Goal: Task Accomplishment & Management: Complete application form

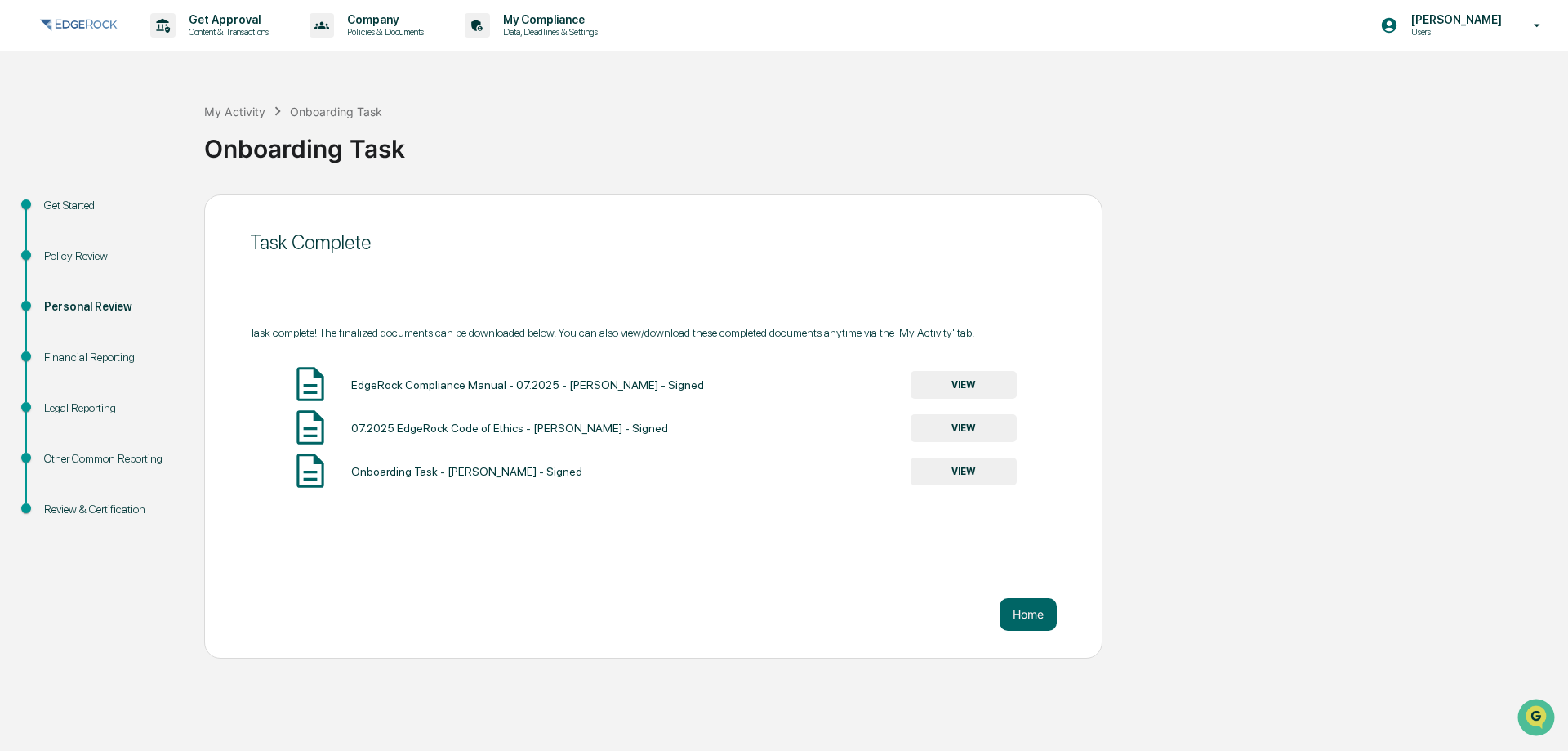
click at [86, 21] on img at bounding box center [79, 25] width 79 height 19
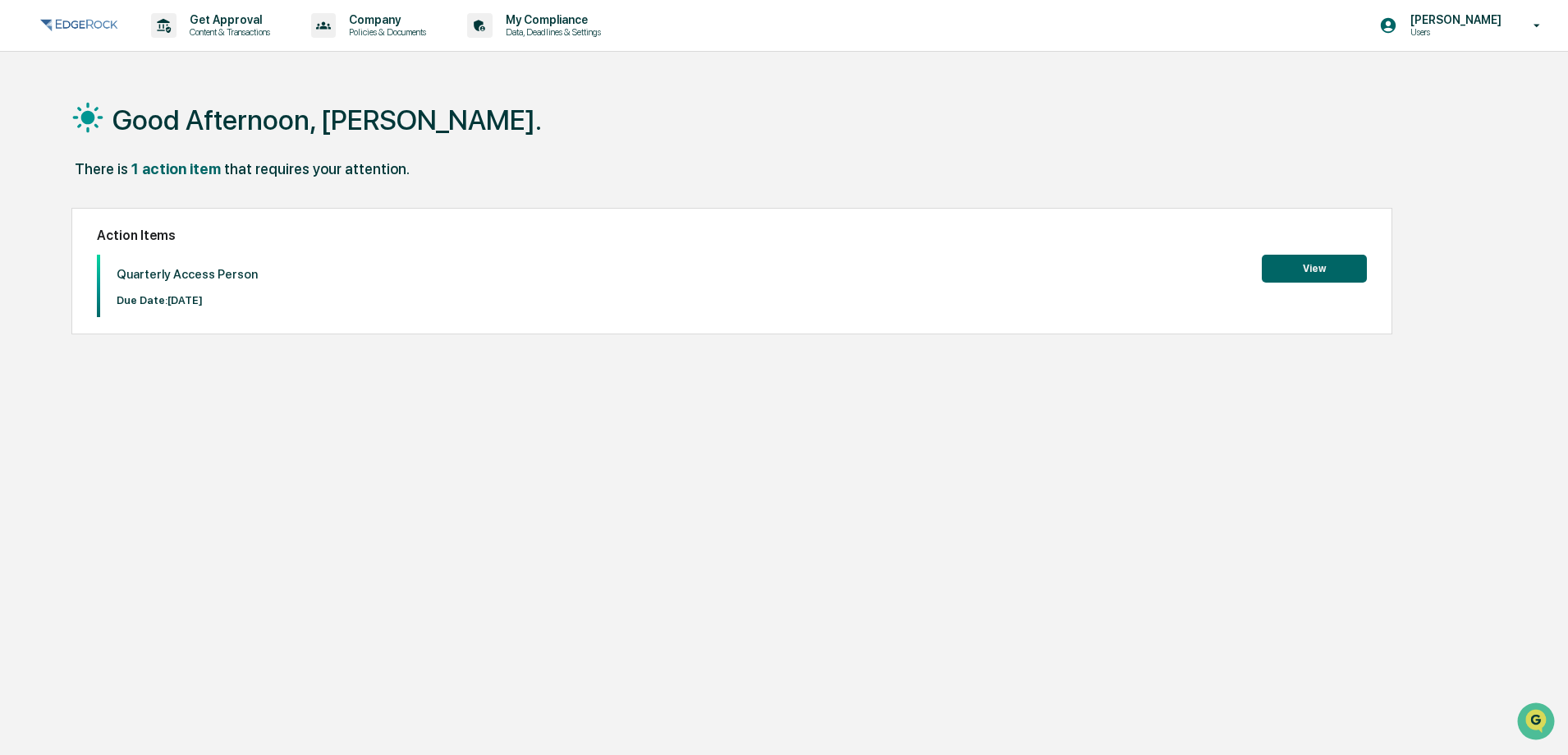
click at [1315, 273] on button "View" at bounding box center [1315, 268] width 105 height 28
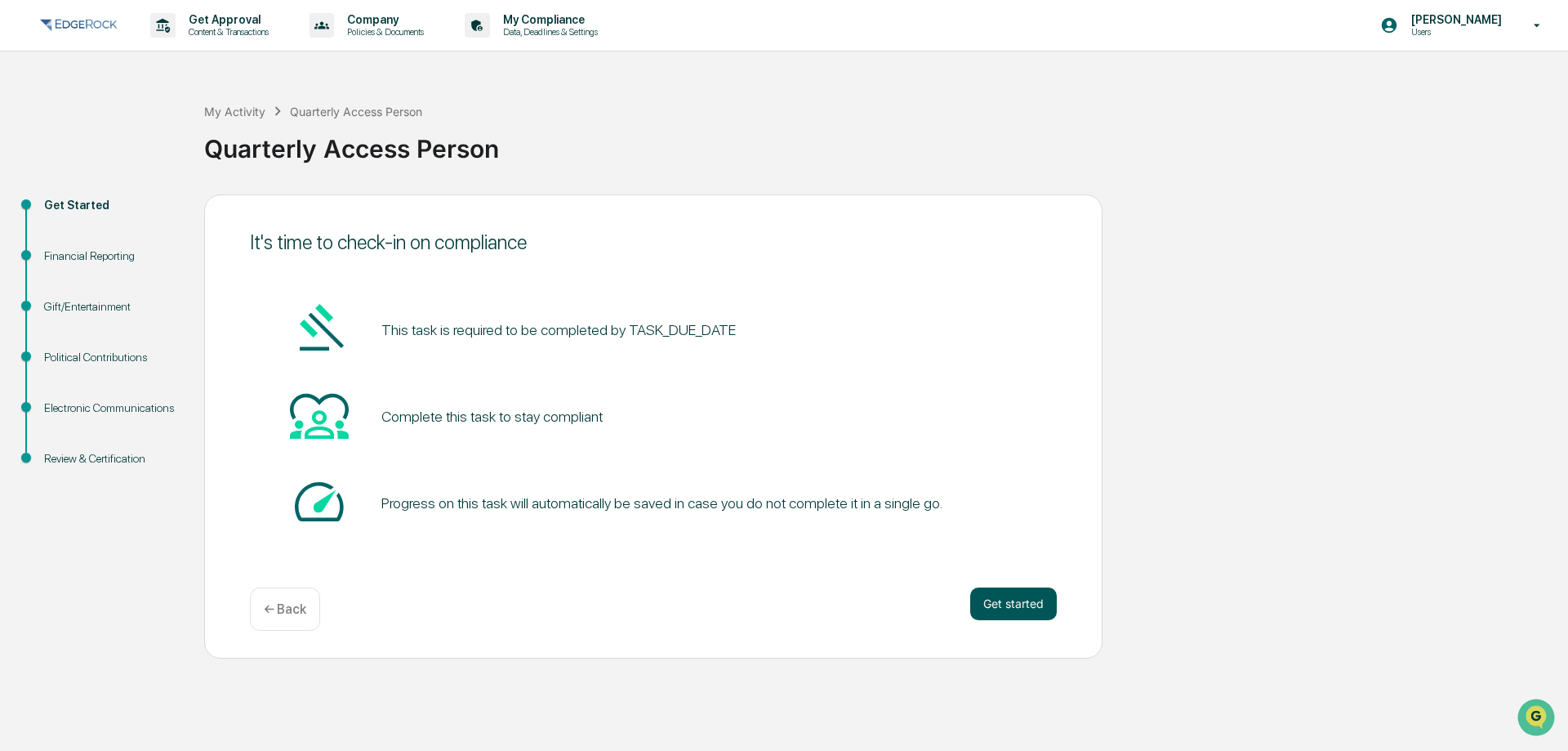
click at [1008, 599] on button "Get started" at bounding box center [1014, 604] width 86 height 33
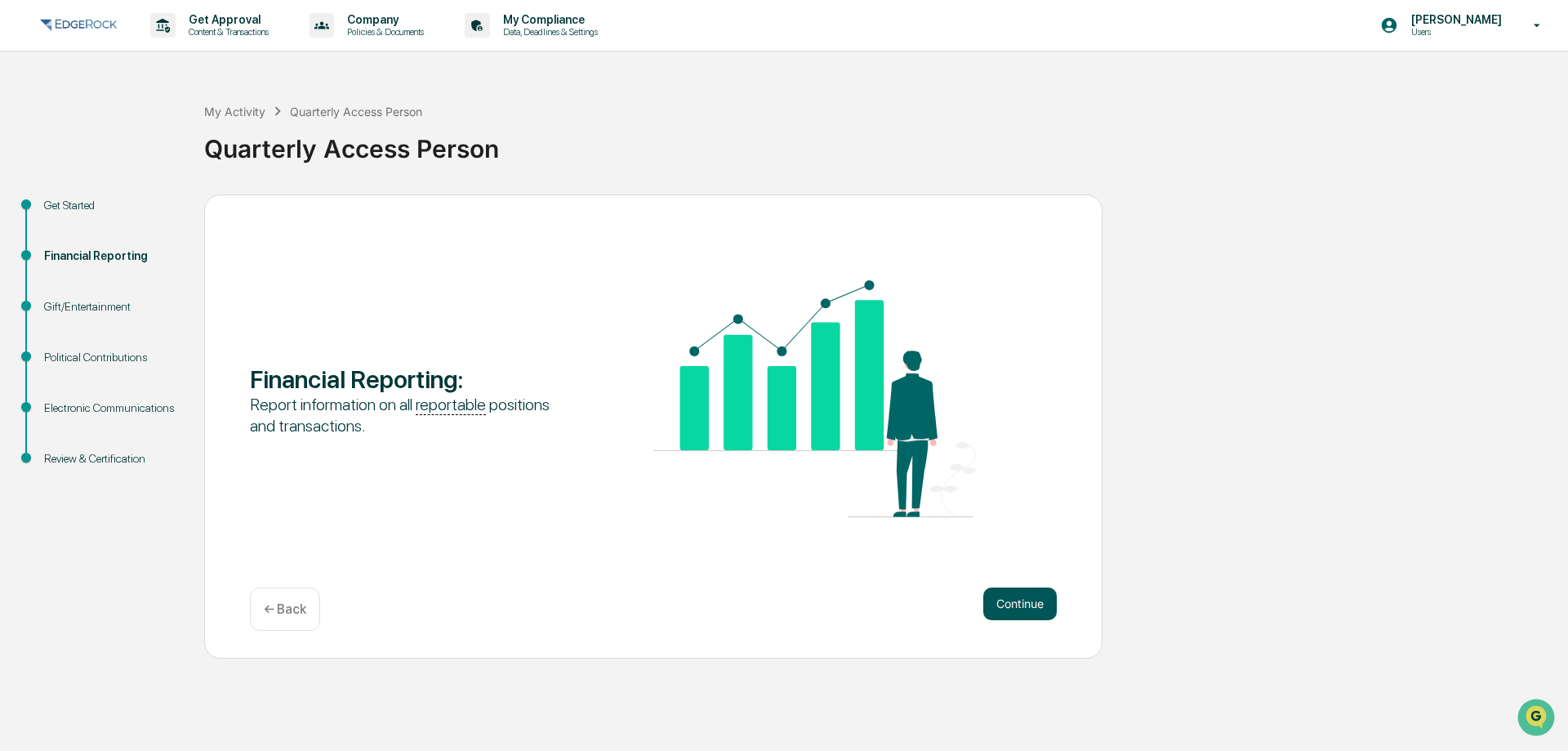
click at [1026, 599] on button "Continue" at bounding box center [1020, 604] width 73 height 33
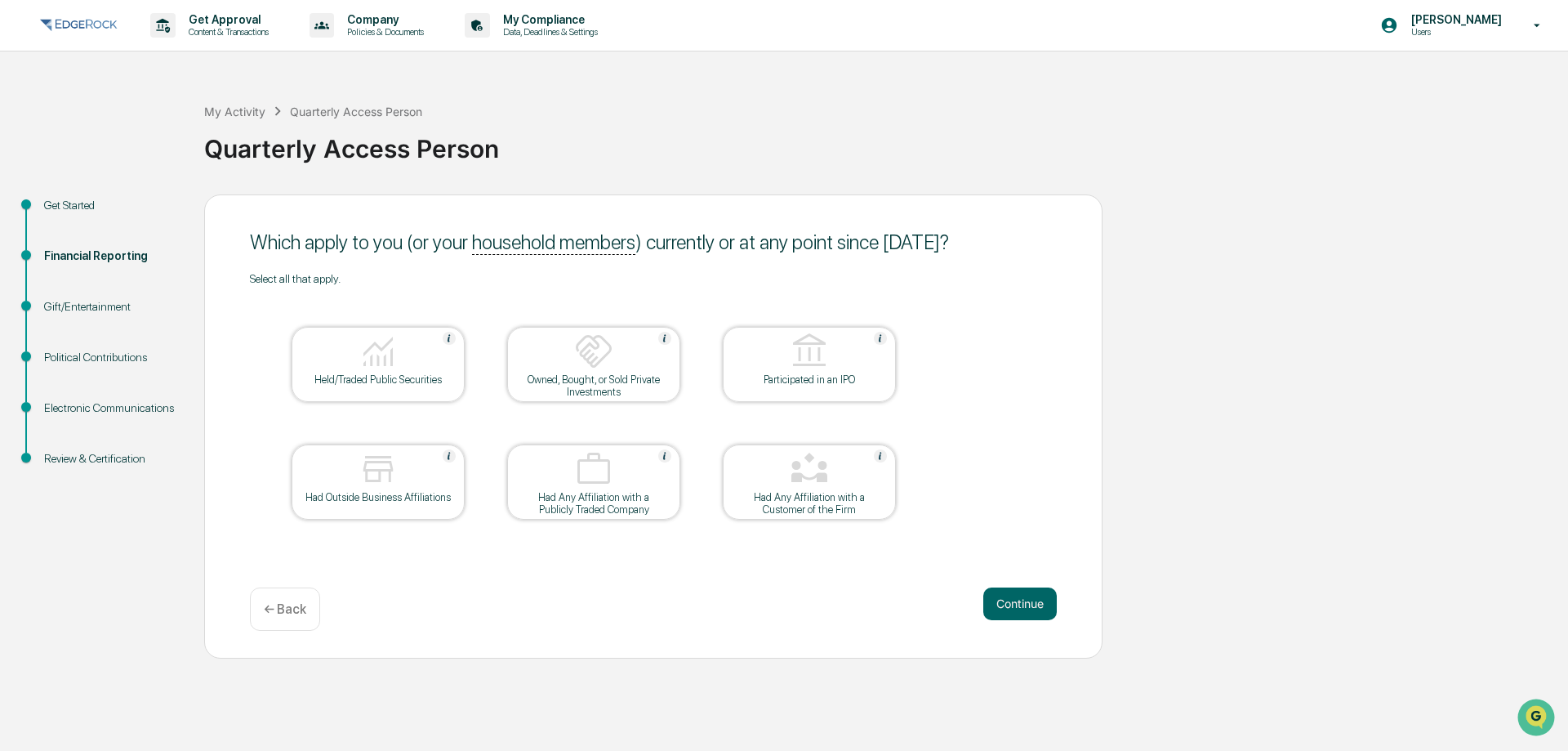
click at [388, 358] on img at bounding box center [378, 351] width 39 height 39
click at [1016, 581] on div "Which apply to you (or your household members ) currently or at any point since…" at bounding box center [653, 426] width 898 height 464
click at [1023, 602] on button "Continue" at bounding box center [1020, 604] width 73 height 33
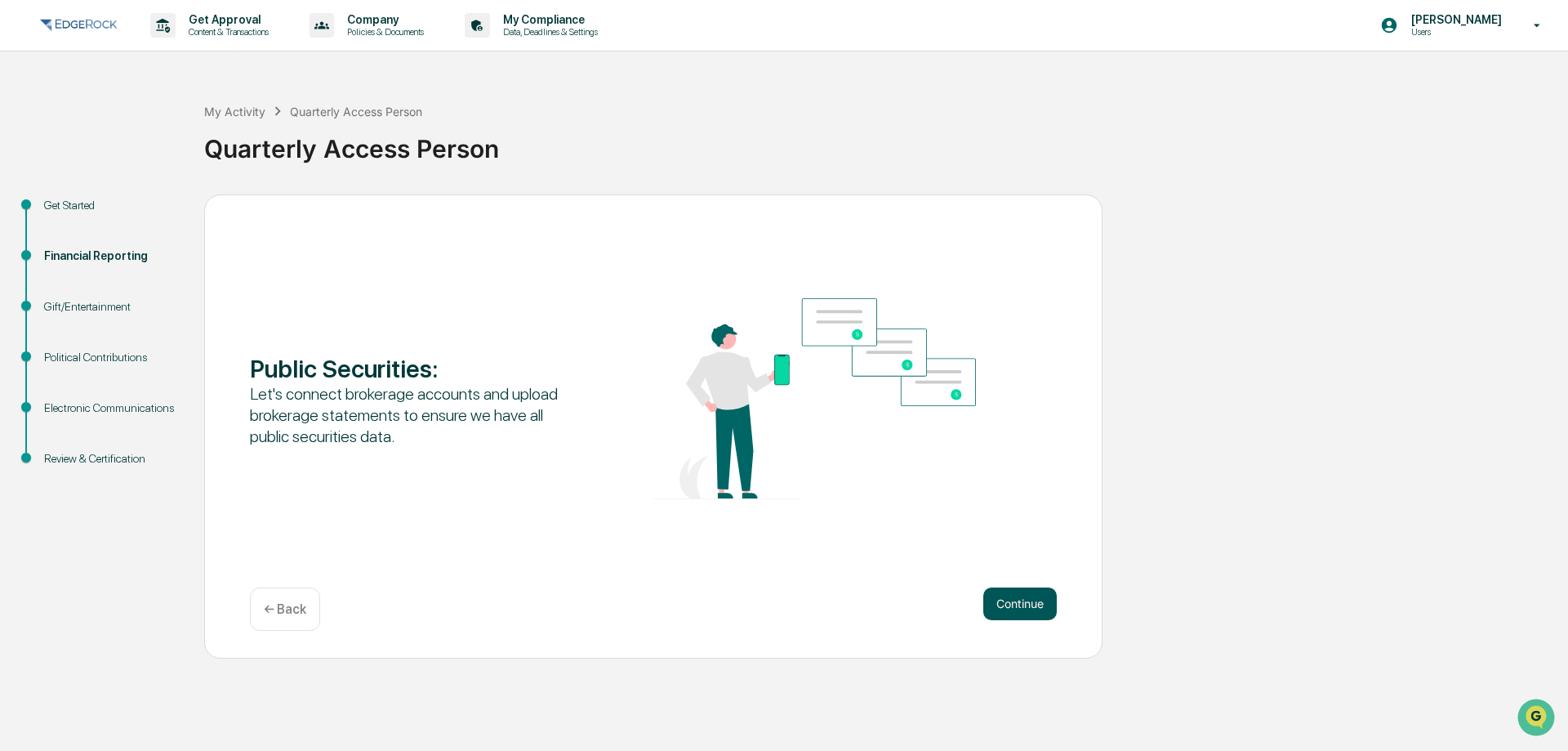
click at [1023, 601] on button "Continue" at bounding box center [1020, 604] width 73 height 33
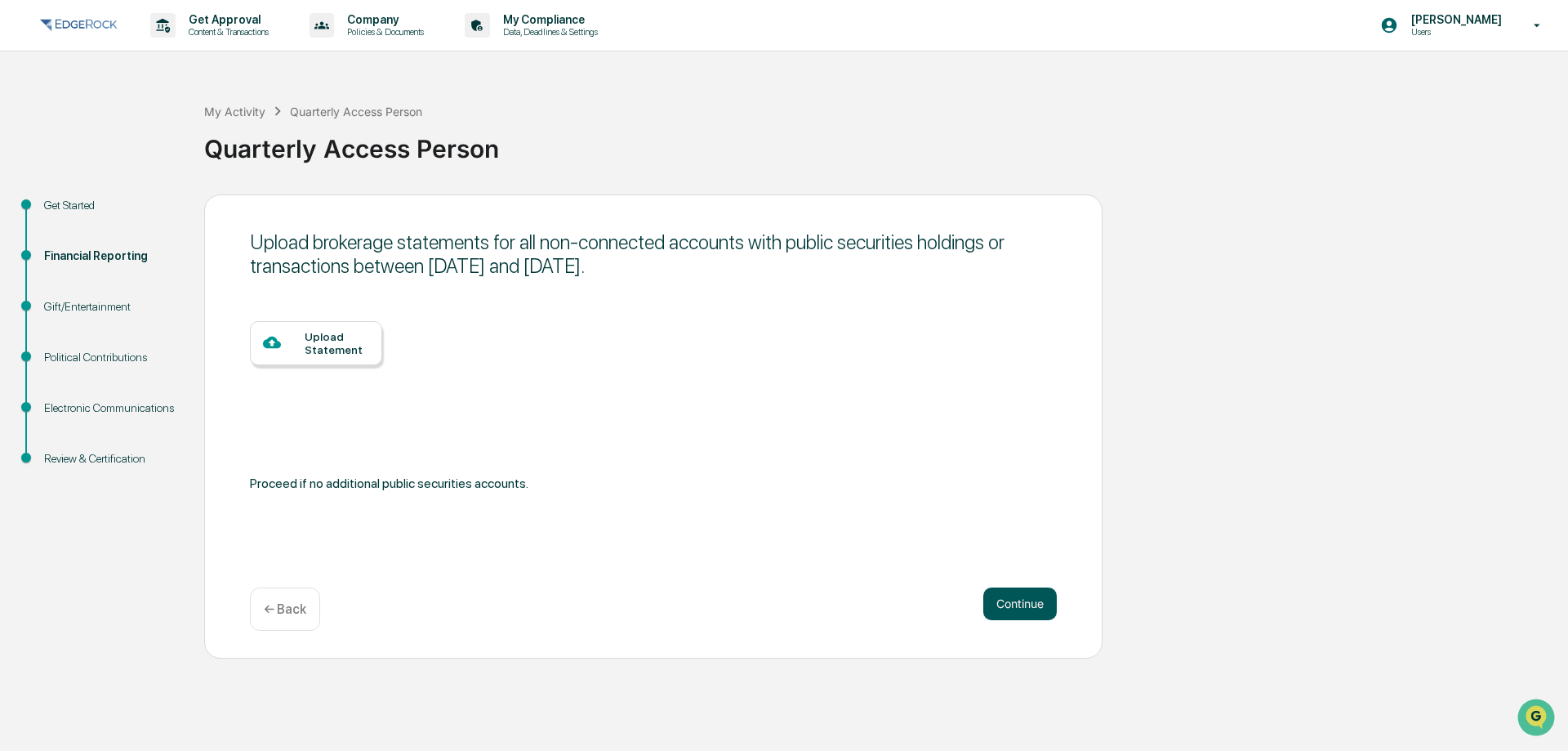
click at [1011, 602] on button "Continue" at bounding box center [1020, 604] width 73 height 33
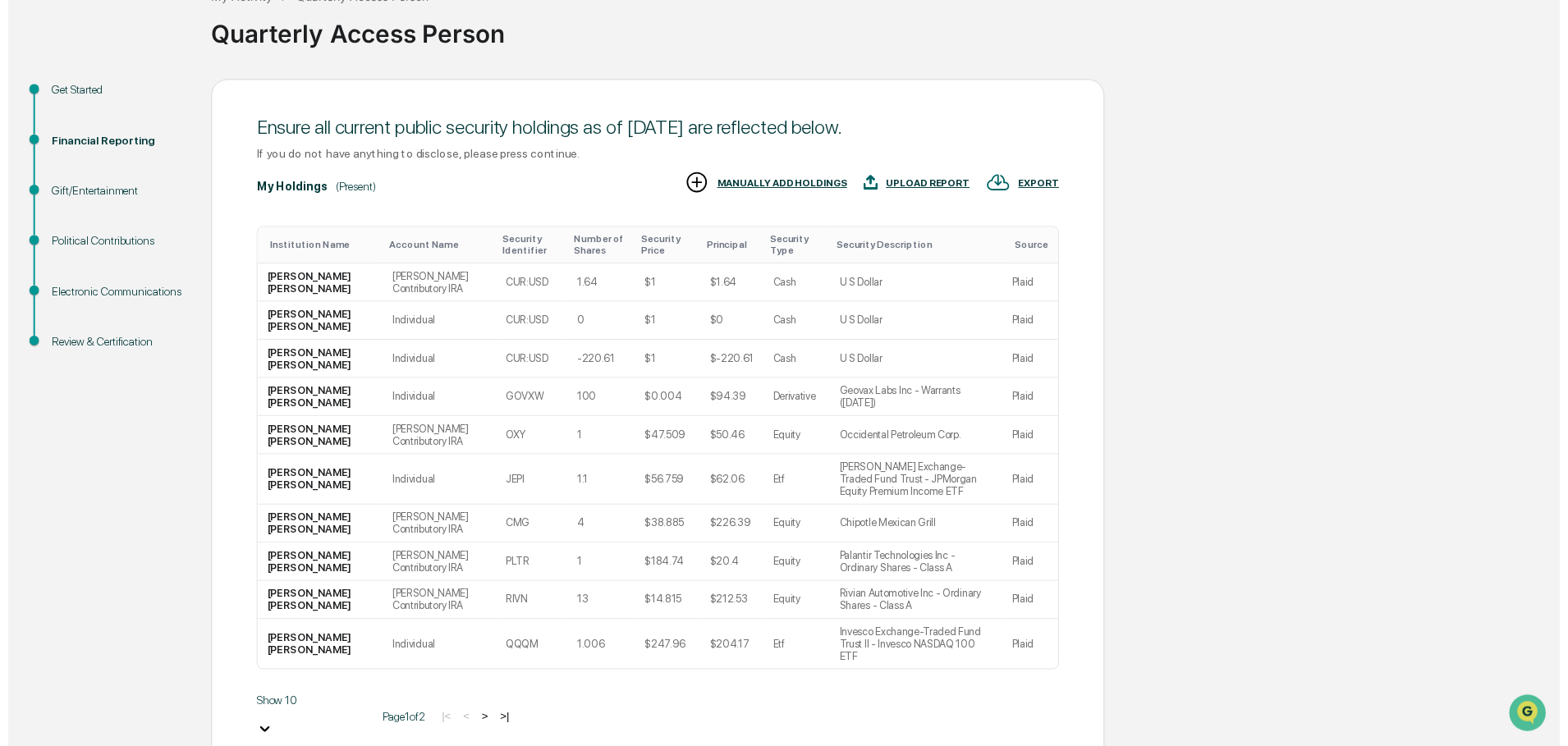
scroll to position [156, 0]
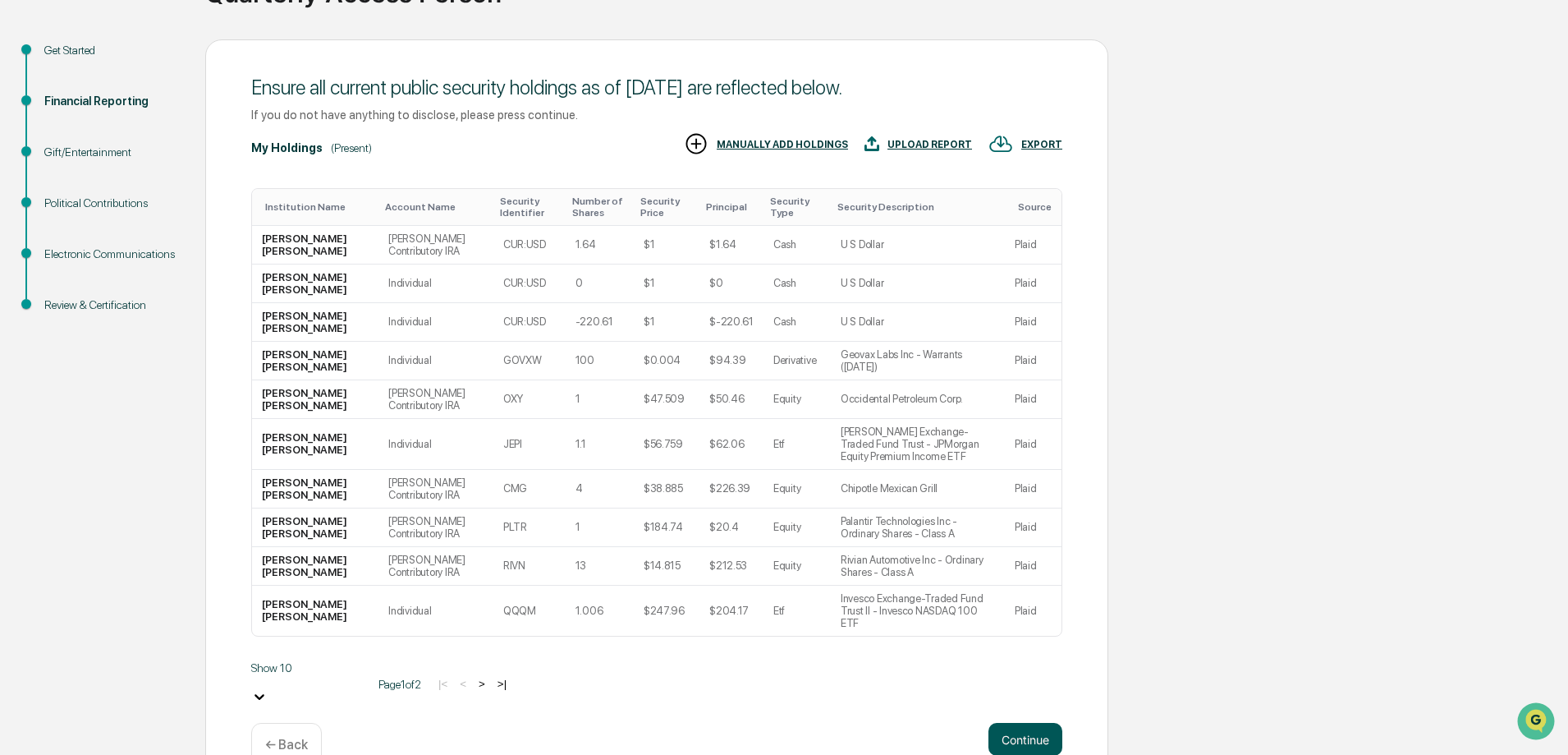
click at [1024, 723] on button "Continue" at bounding box center [1025, 739] width 74 height 33
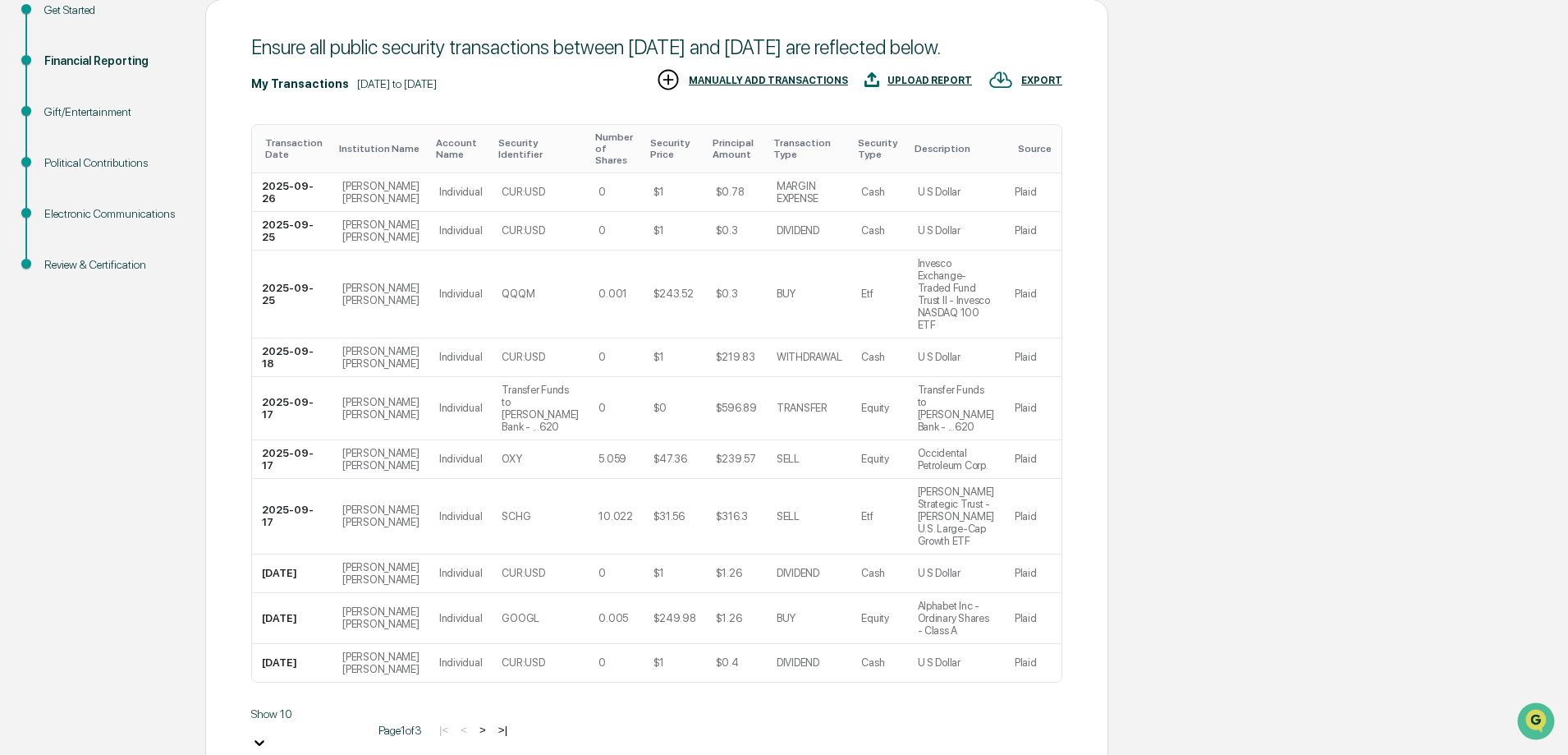
scroll to position [206, 0]
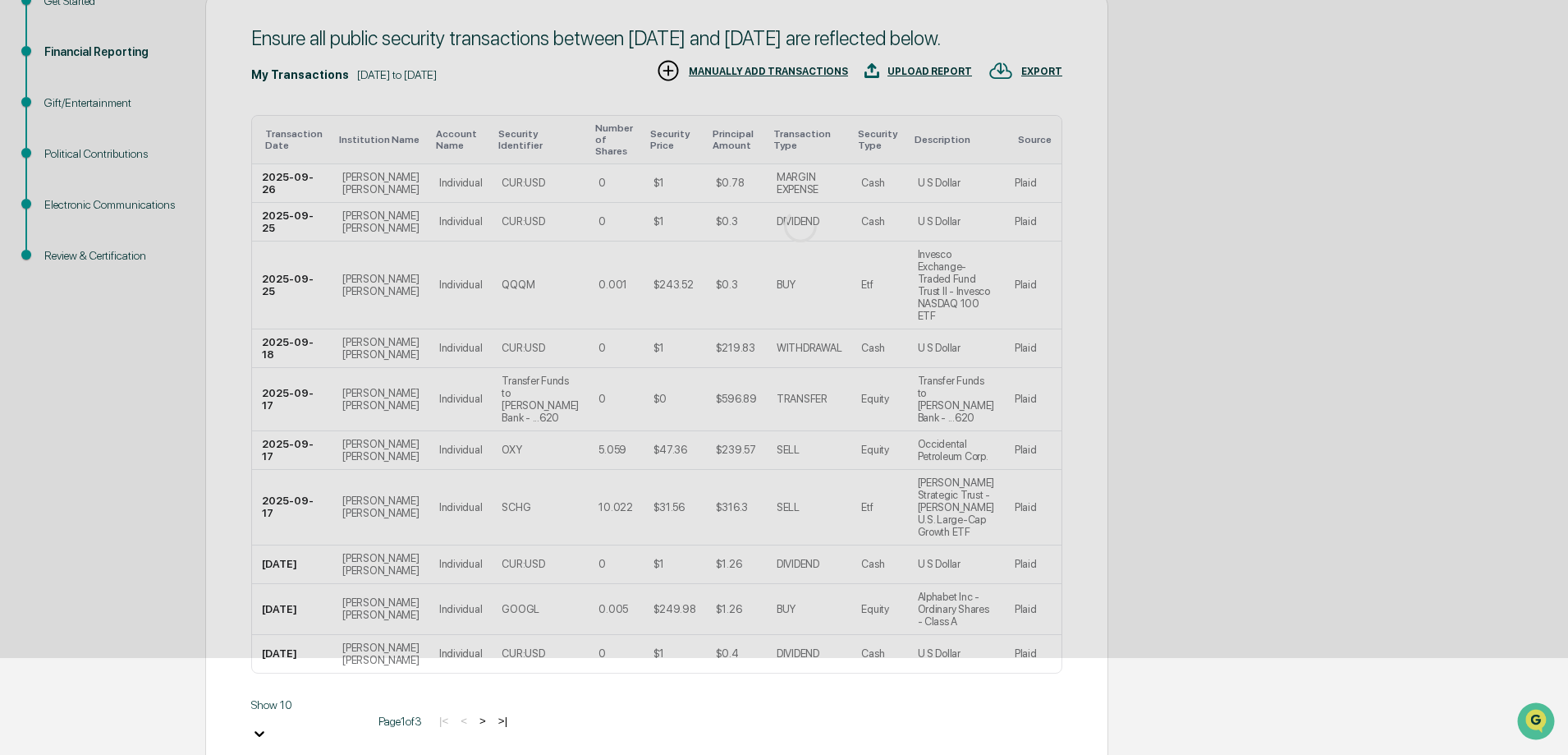
scroll to position [0, 0]
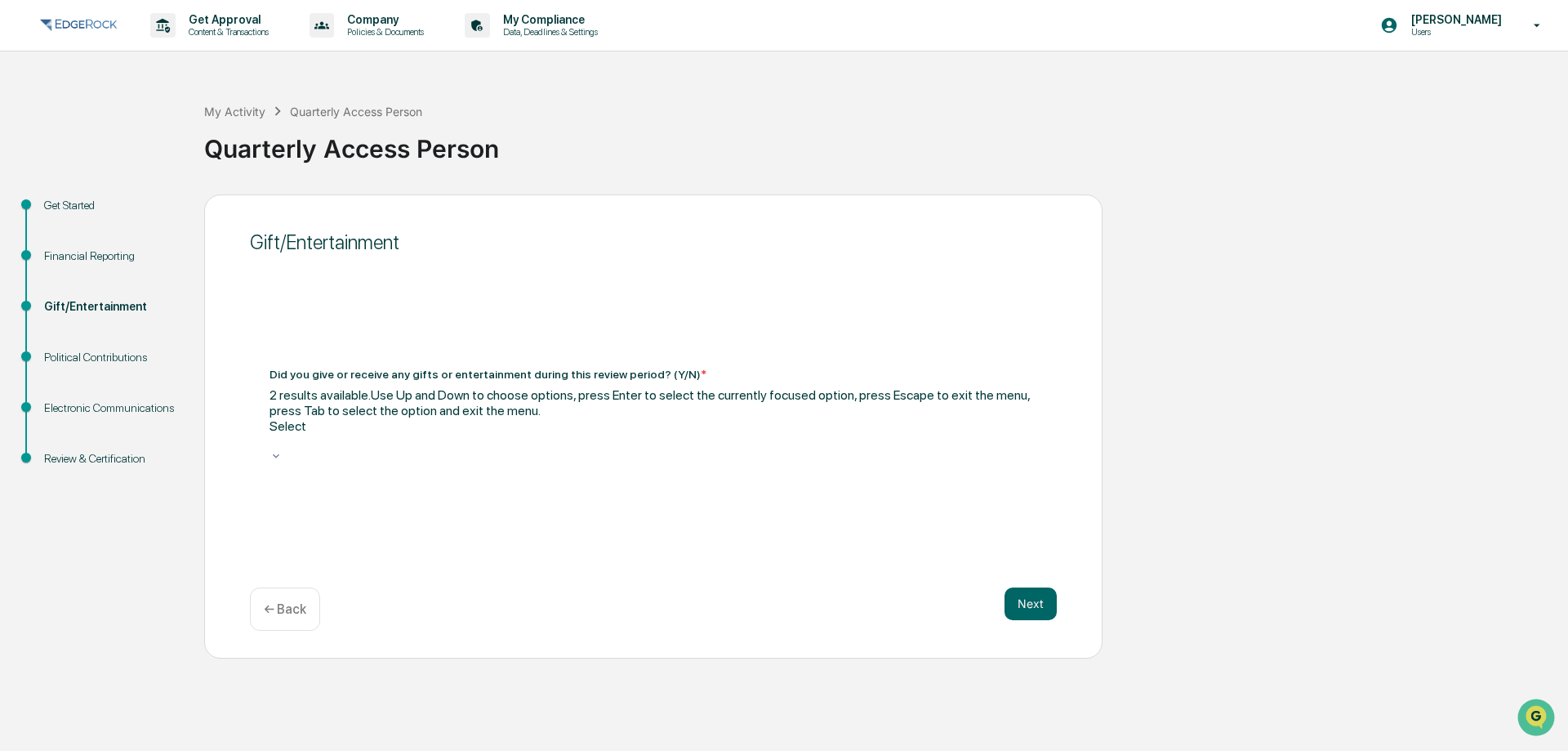
click at [514, 434] on div at bounding box center [653, 441] width 768 height 16
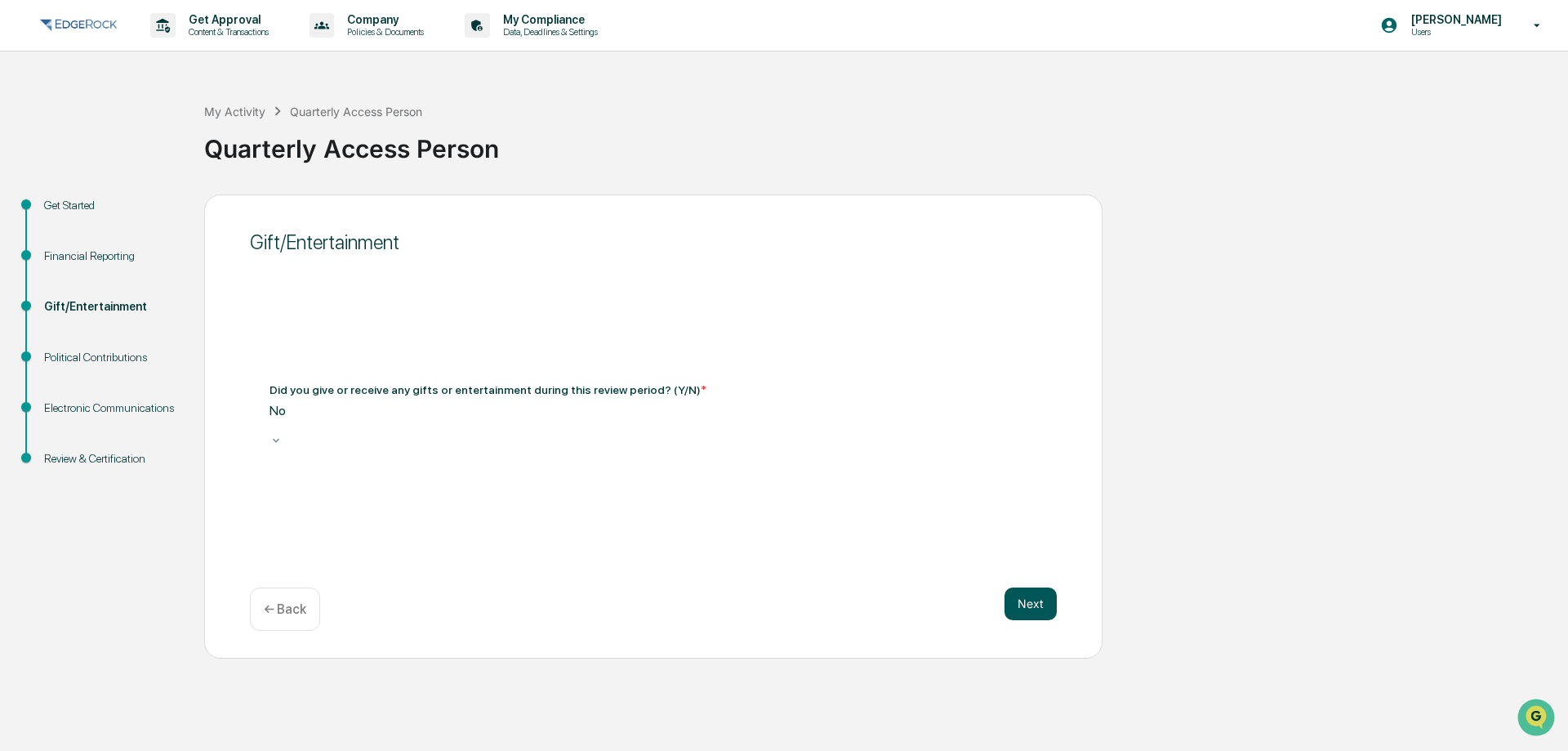
click at [1025, 596] on button "Next" at bounding box center [1030, 604] width 52 height 33
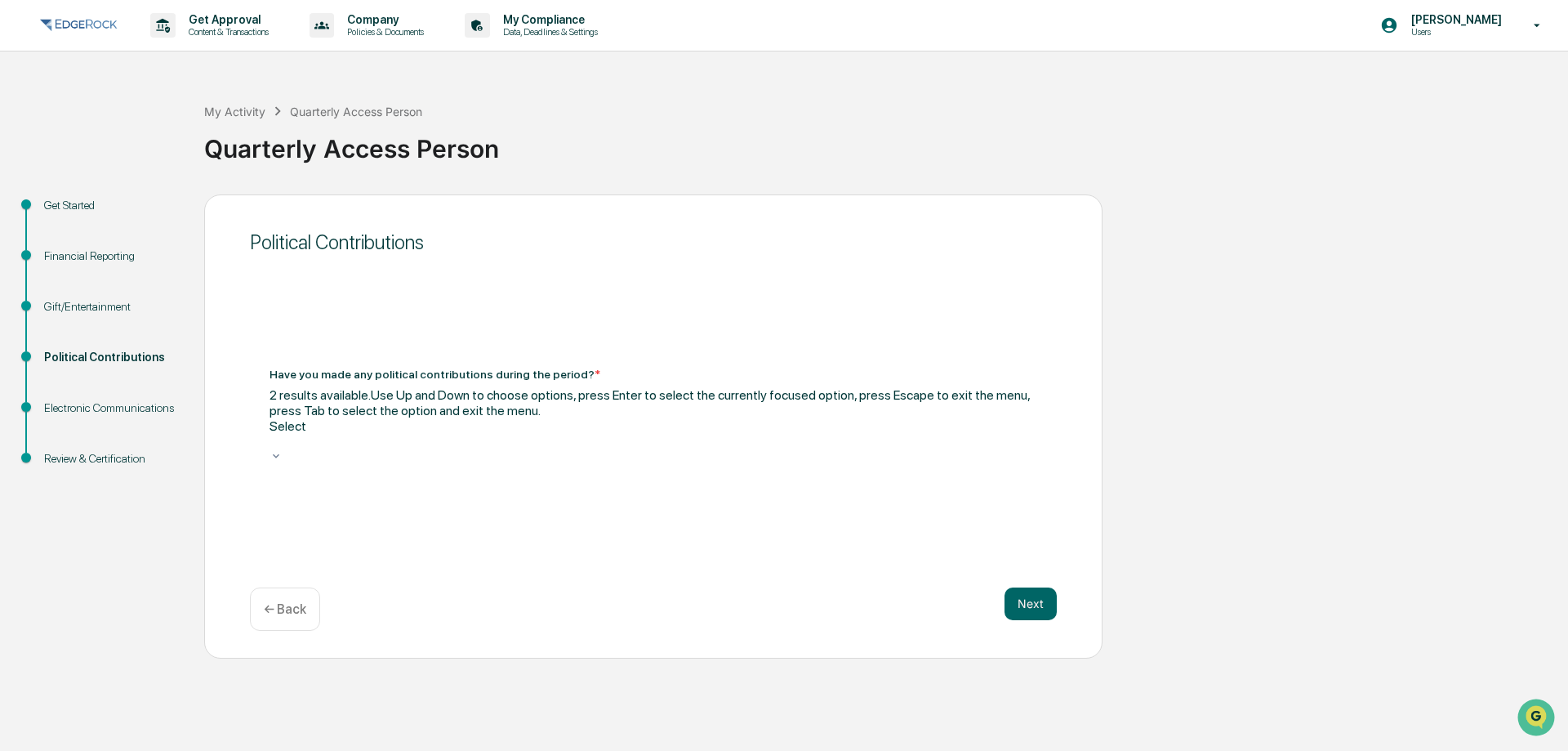
drag, startPoint x: 806, startPoint y: 430, endPoint x: 776, endPoint y: 453, distance: 37.8
click at [806, 434] on div at bounding box center [653, 441] width 768 height 16
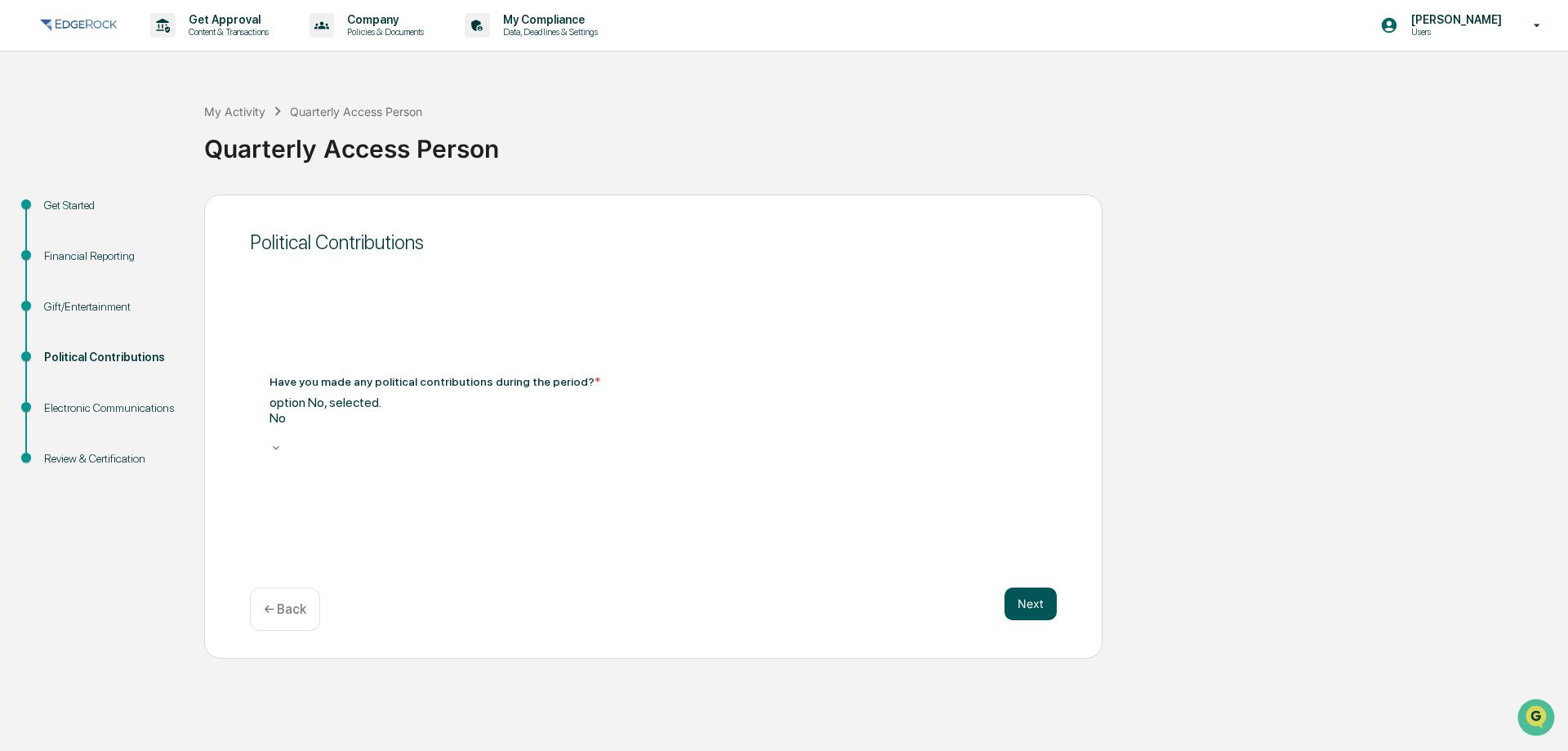
click at [1043, 602] on button "Next" at bounding box center [1030, 604] width 52 height 33
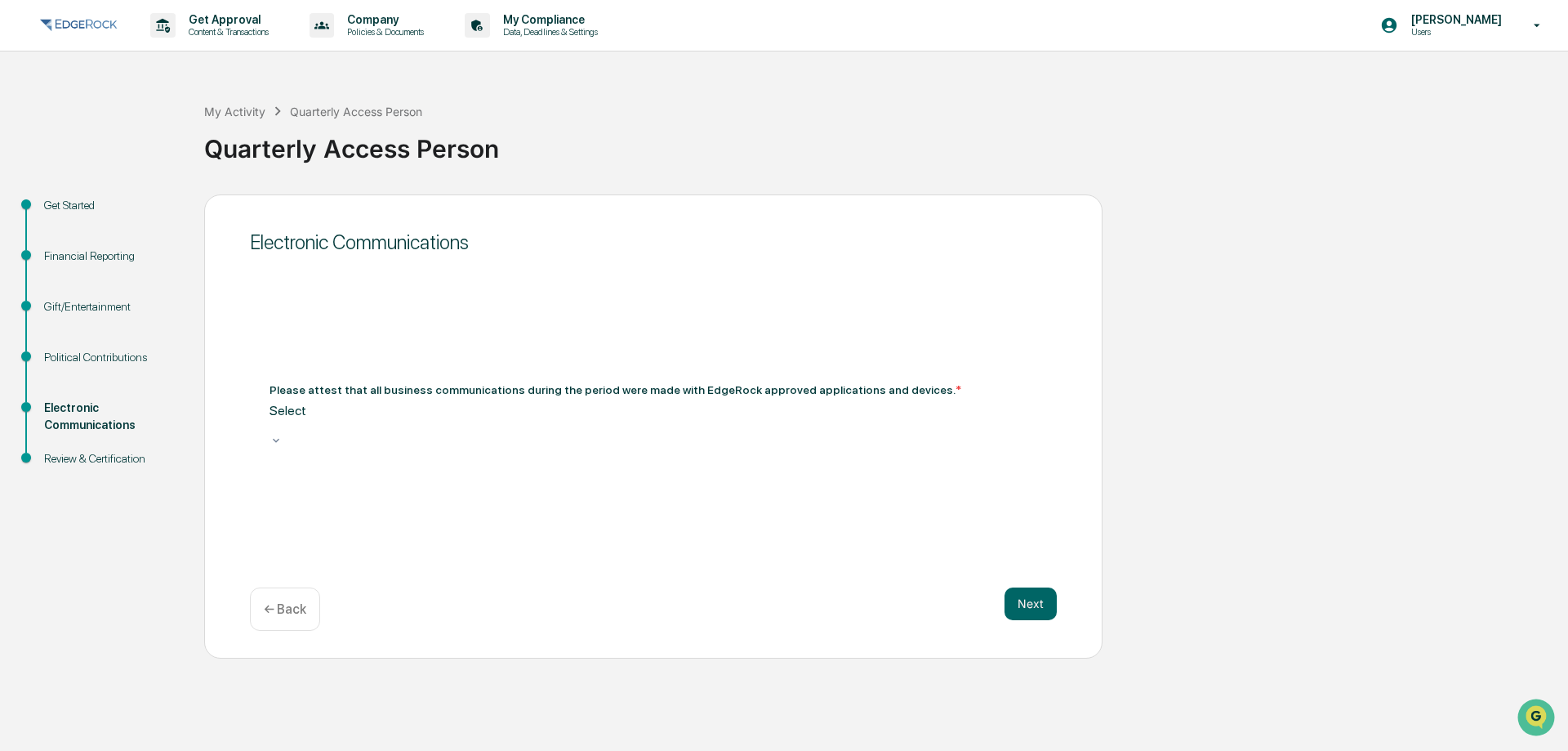
click at [850, 428] on div at bounding box center [653, 425] width 768 height 16
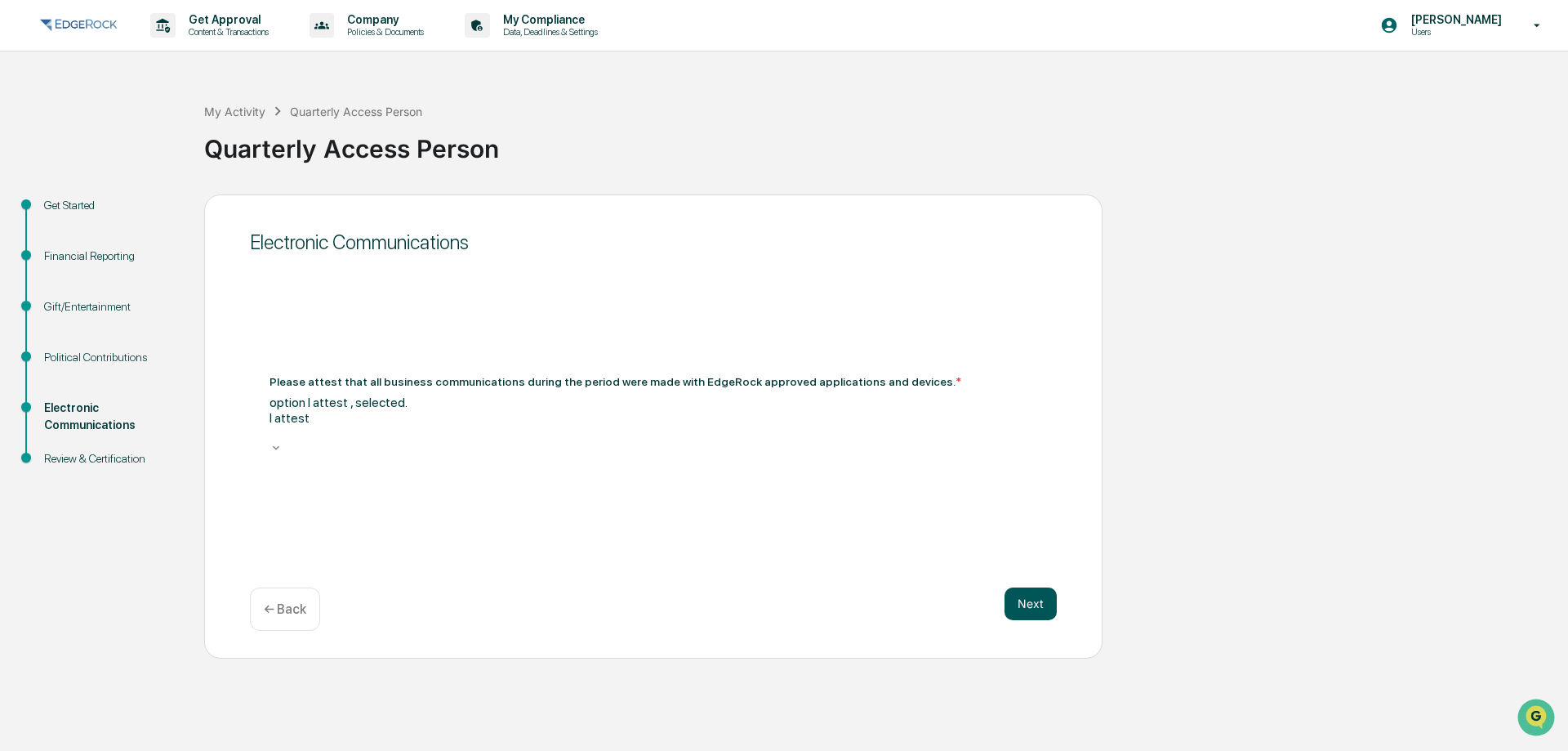
click at [1034, 601] on button "Next" at bounding box center [1030, 604] width 52 height 33
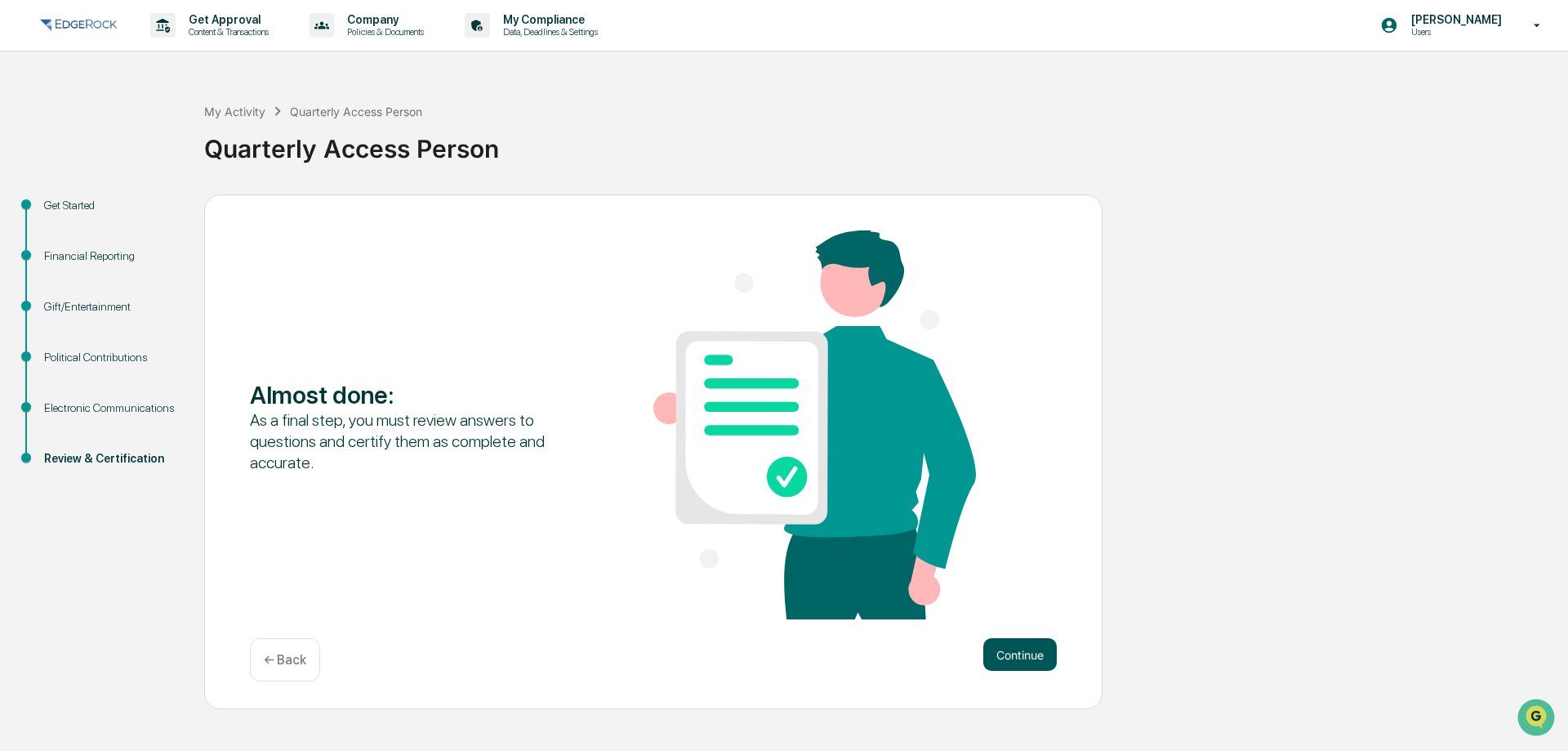
click at [1021, 651] on button "Continue" at bounding box center [1020, 655] width 73 height 33
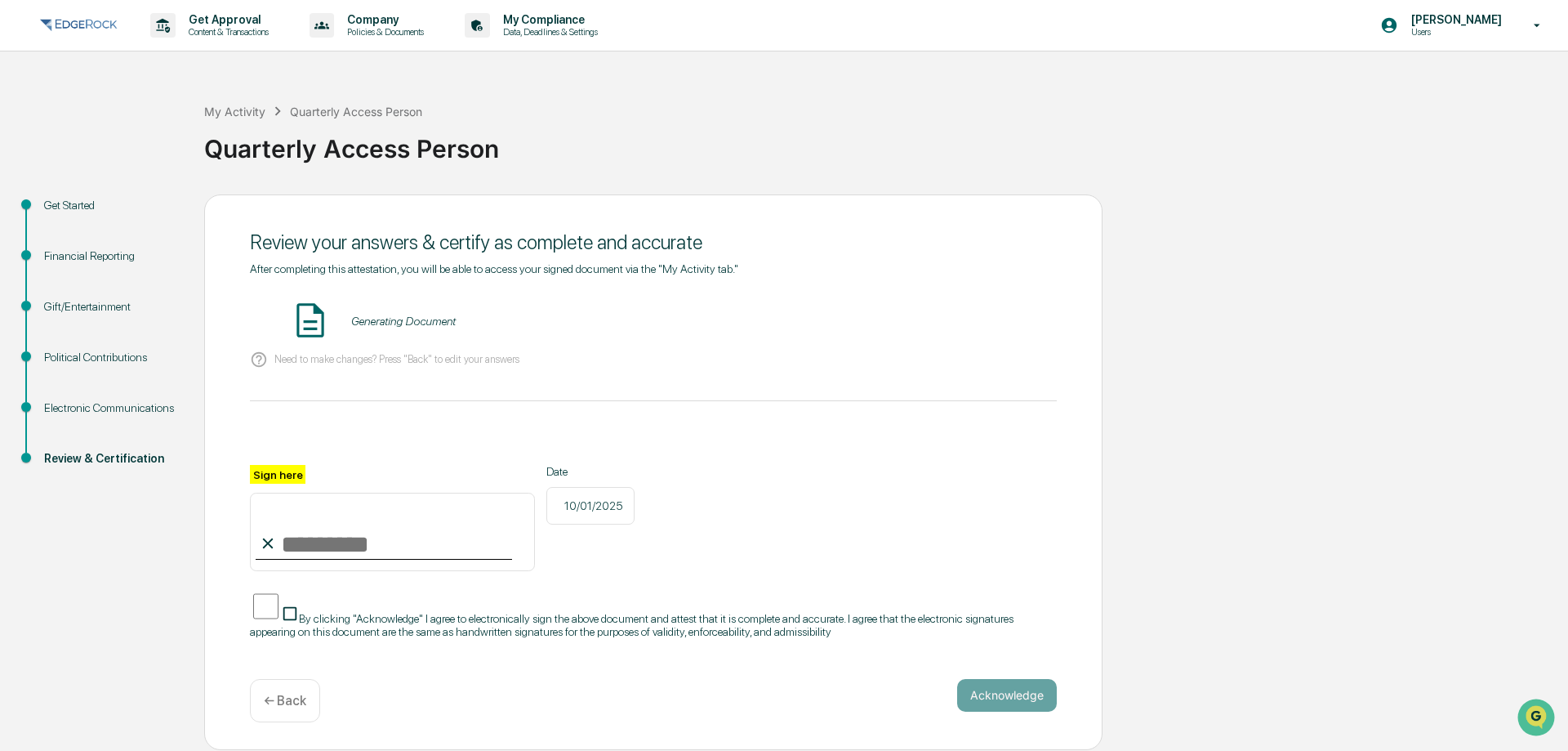
click at [300, 544] on input "Sign here" at bounding box center [392, 532] width 285 height 79
type input "**********"
click at [998, 681] on button "Acknowledge" at bounding box center [1006, 695] width 100 height 33
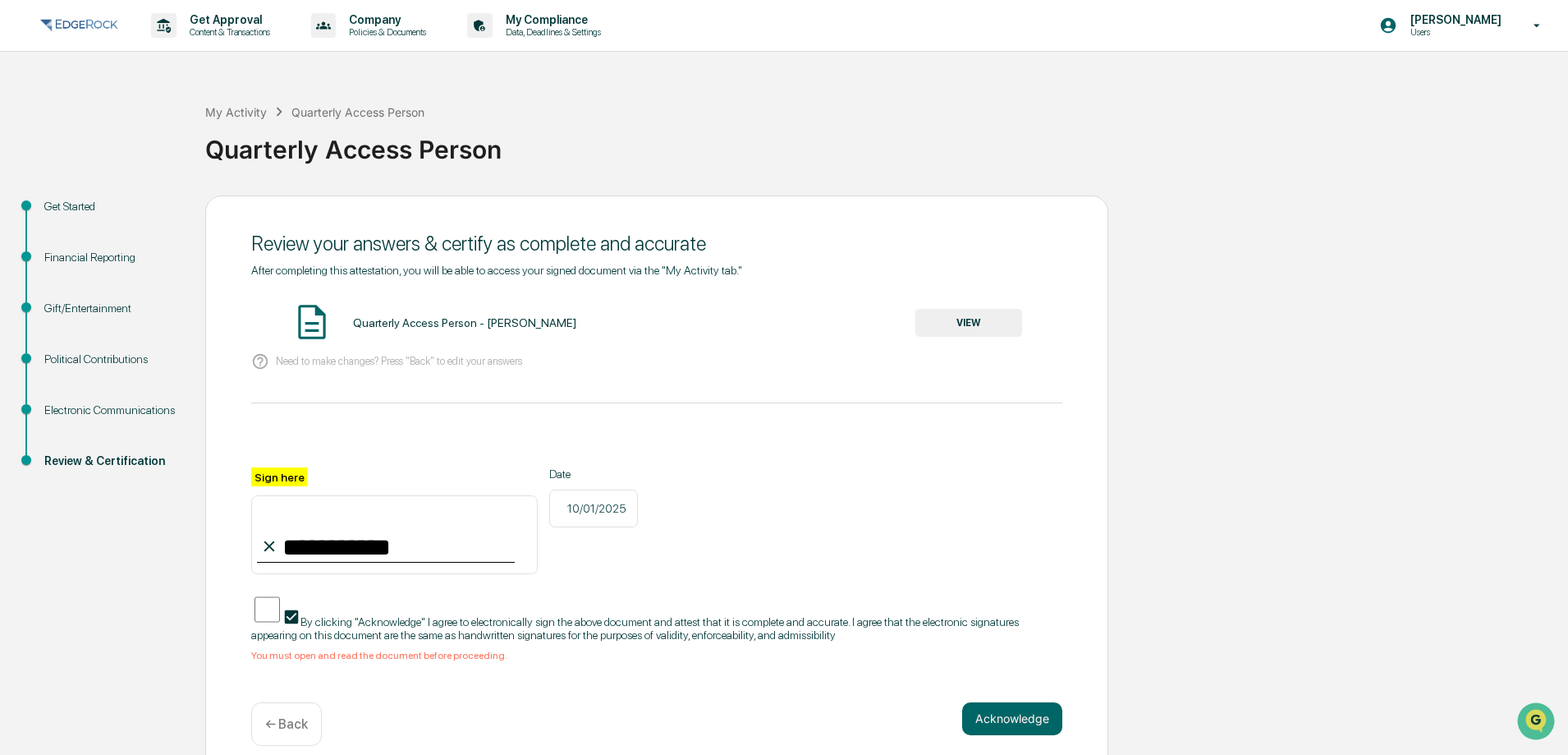
click at [943, 317] on button "VIEW" at bounding box center [969, 323] width 107 height 28
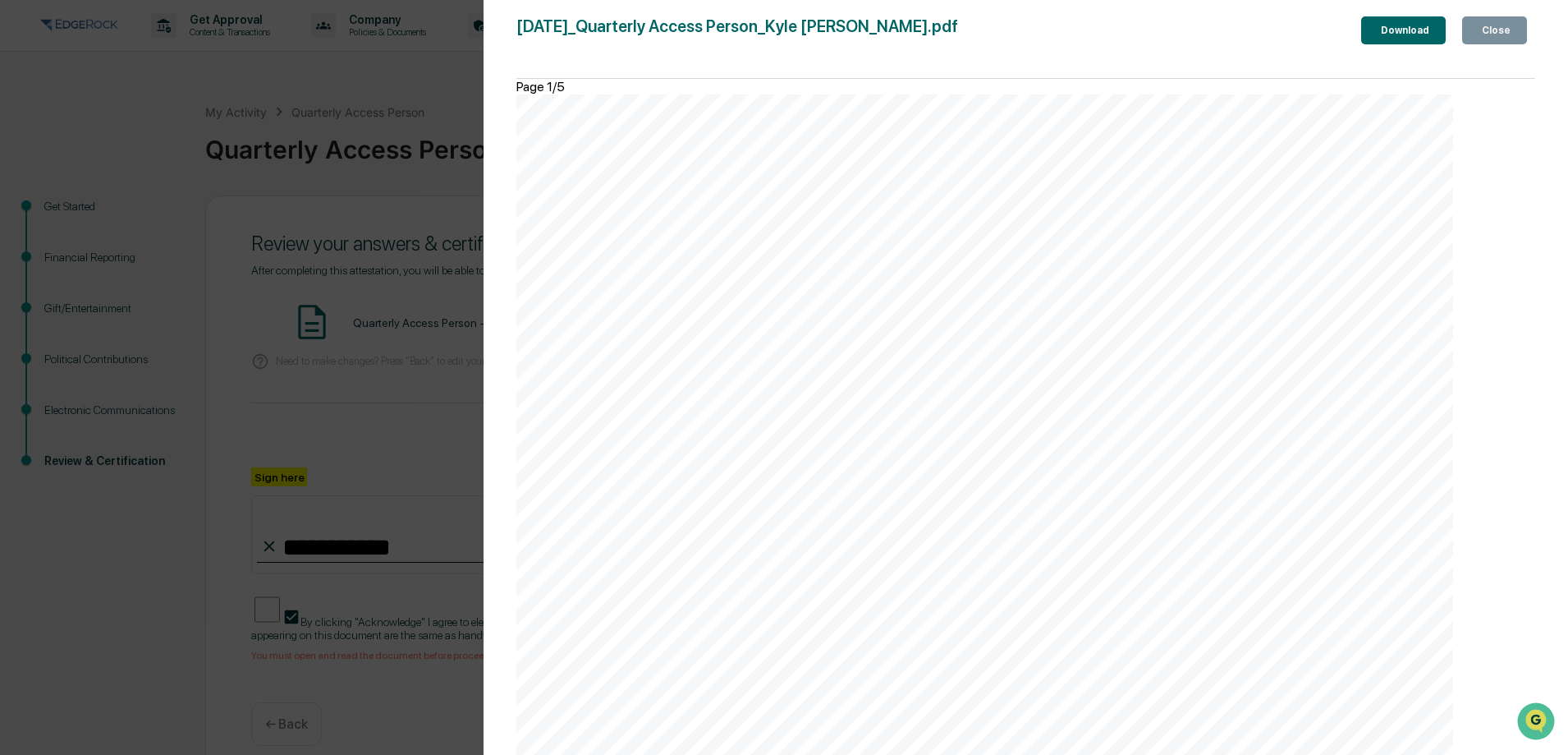
click at [1487, 30] on div "Close" at bounding box center [1494, 30] width 32 height 11
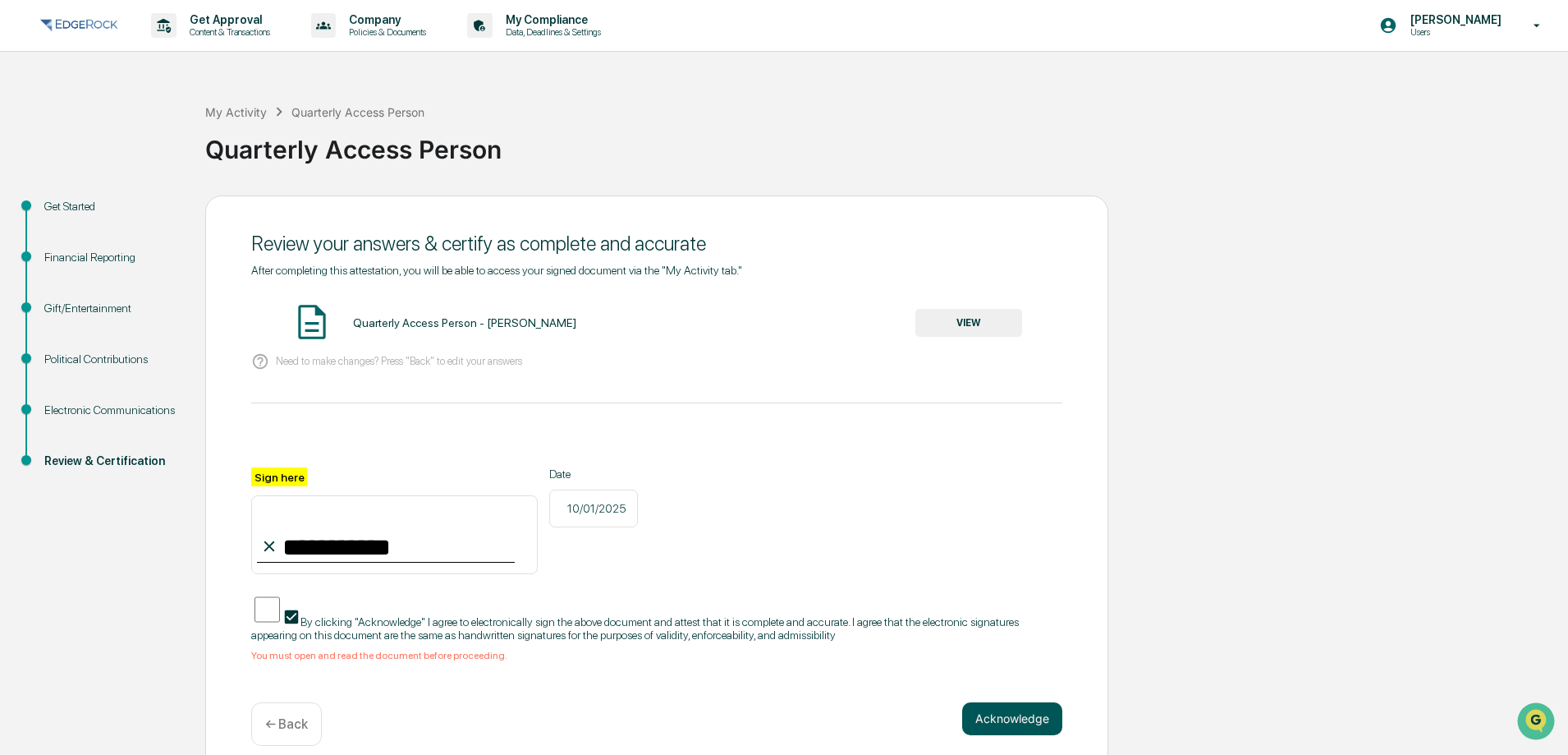
click at [1027, 715] on button "Acknowledge" at bounding box center [1012, 719] width 100 height 33
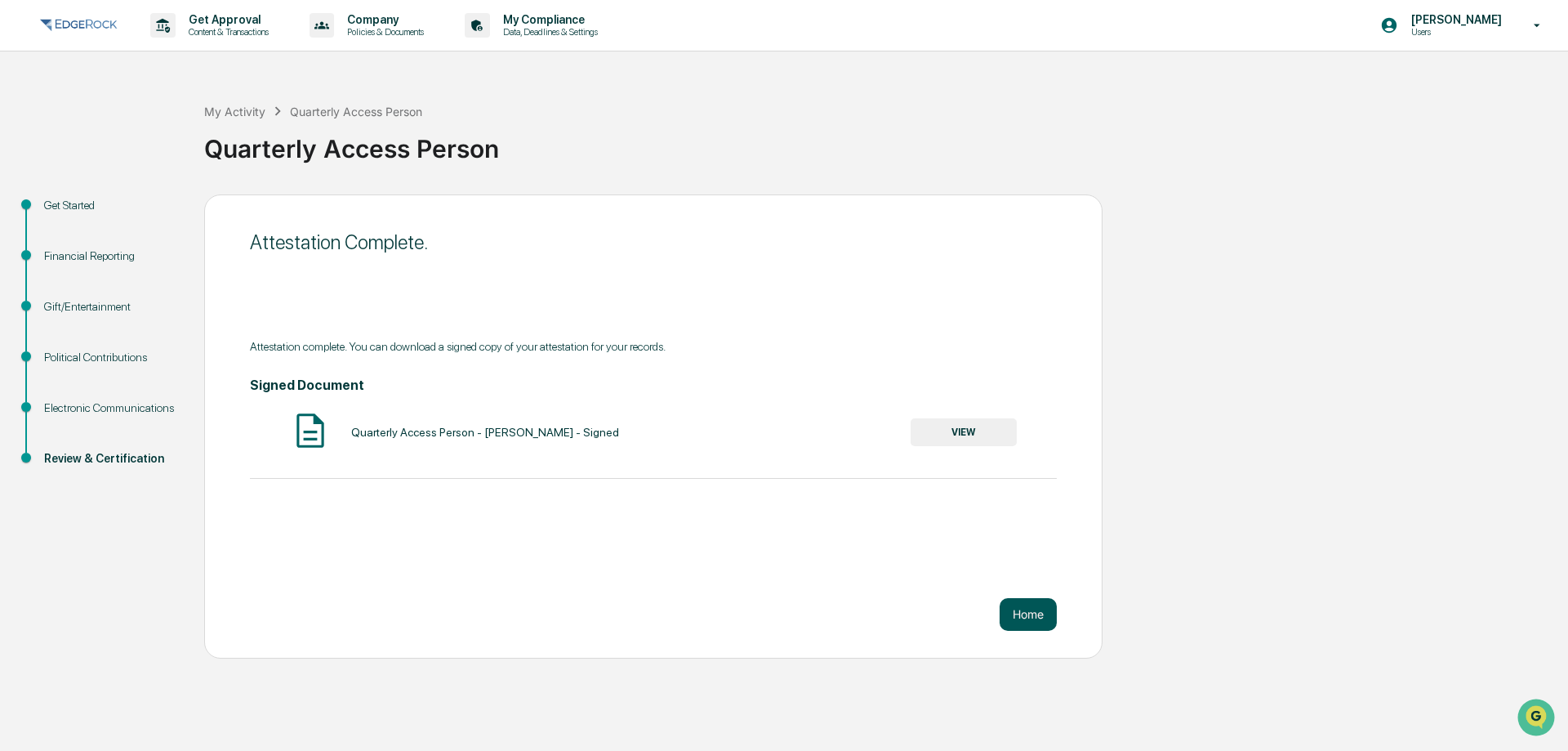
click at [1046, 618] on button "Home" at bounding box center [1028, 614] width 57 height 33
